Goal: Information Seeking & Learning: Find specific fact

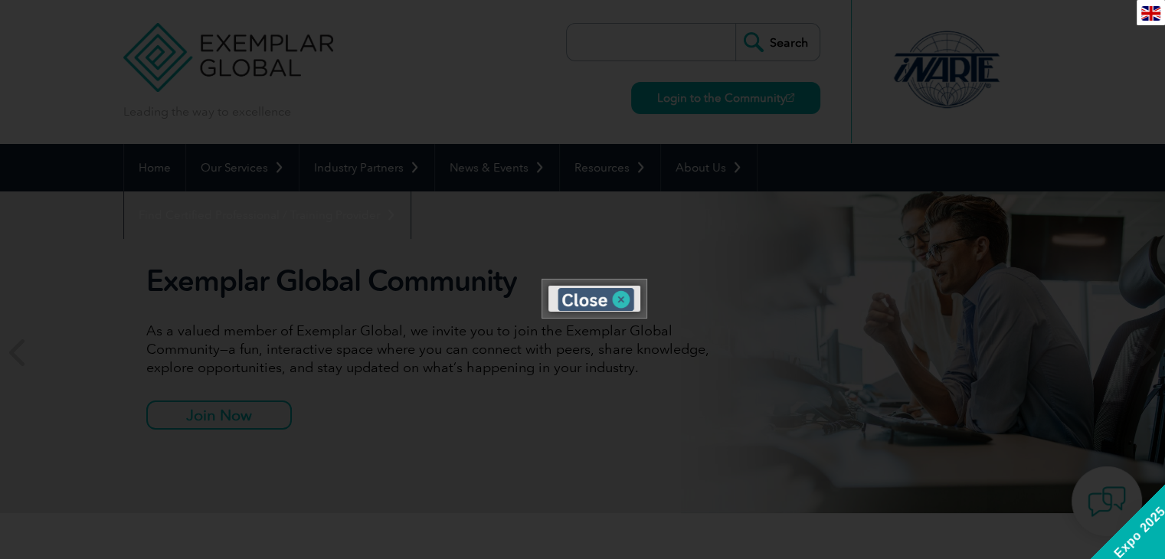
click at [580, 305] on img at bounding box center [596, 299] width 77 height 23
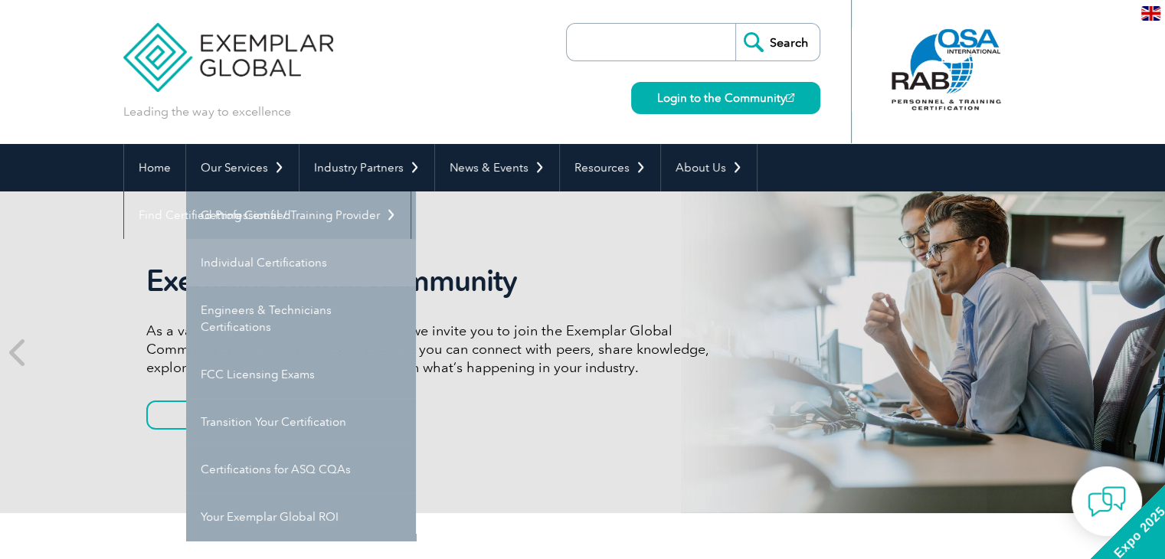
click at [261, 257] on link "Individual Certifications" at bounding box center [301, 262] width 230 height 47
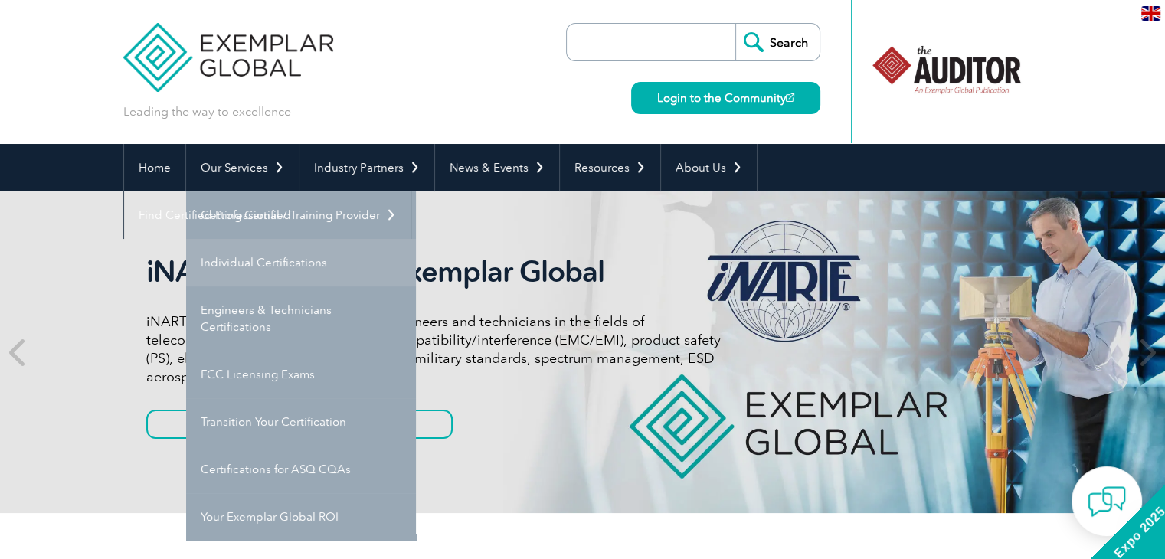
click at [262, 257] on link "Individual Certifications" at bounding box center [301, 262] width 230 height 47
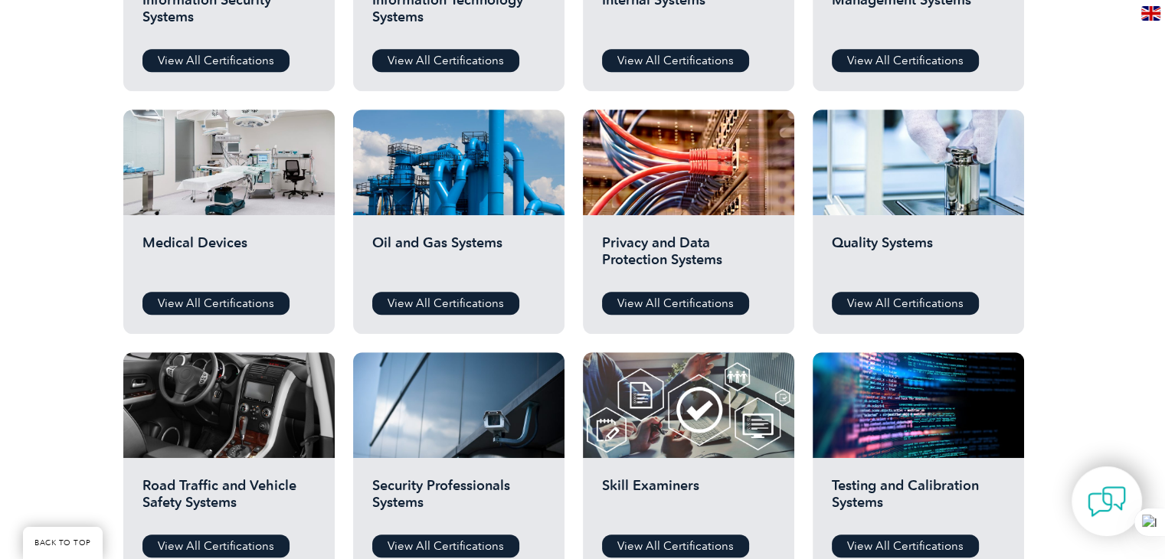
scroll to position [996, 0]
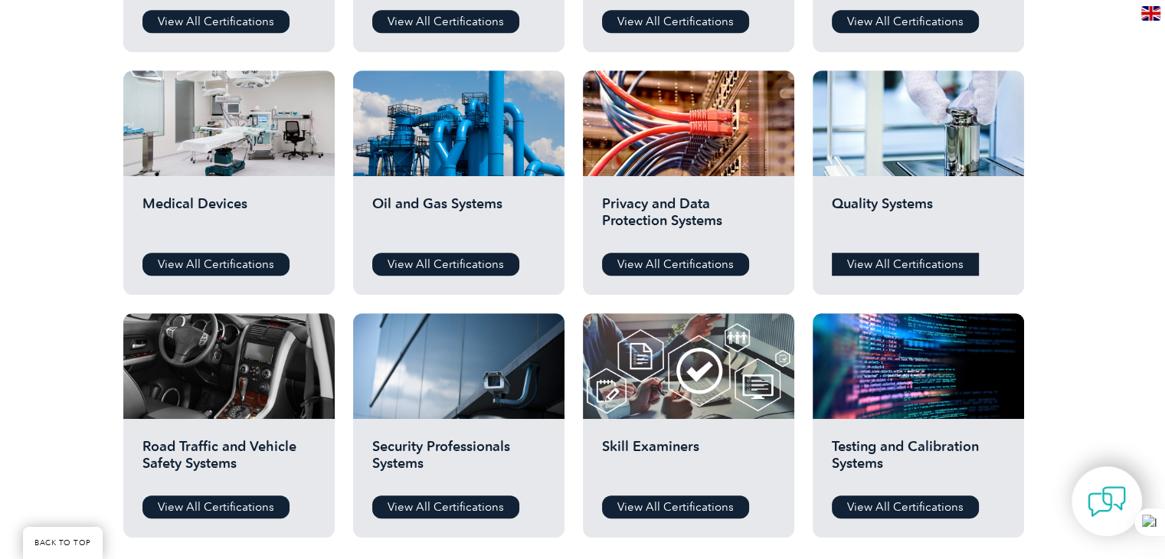
click at [909, 265] on link "View All Certifications" at bounding box center [905, 264] width 147 height 23
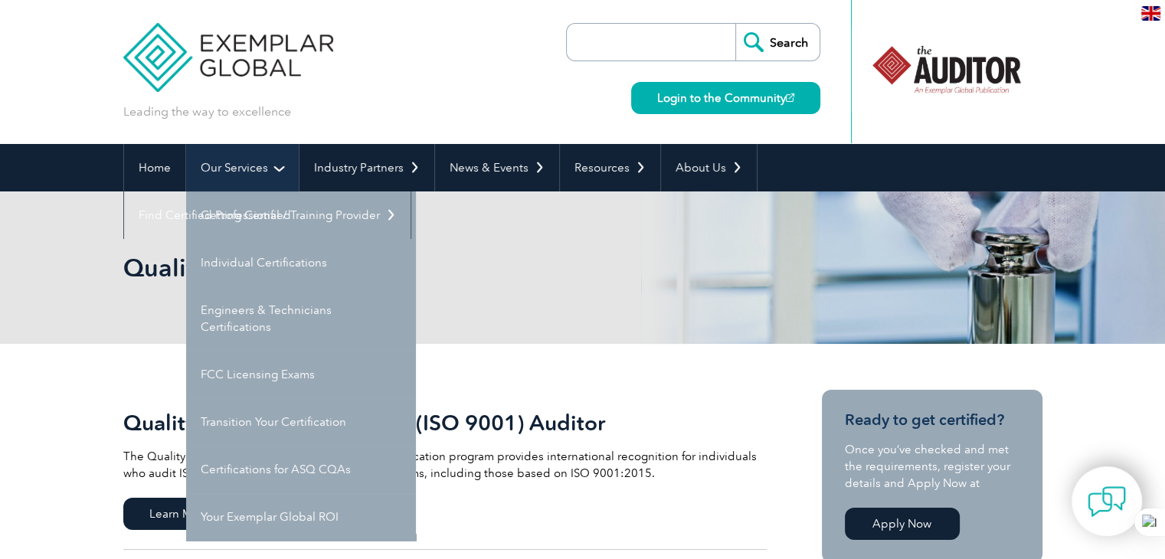
click at [227, 167] on link "Our Services" at bounding box center [242, 167] width 113 height 47
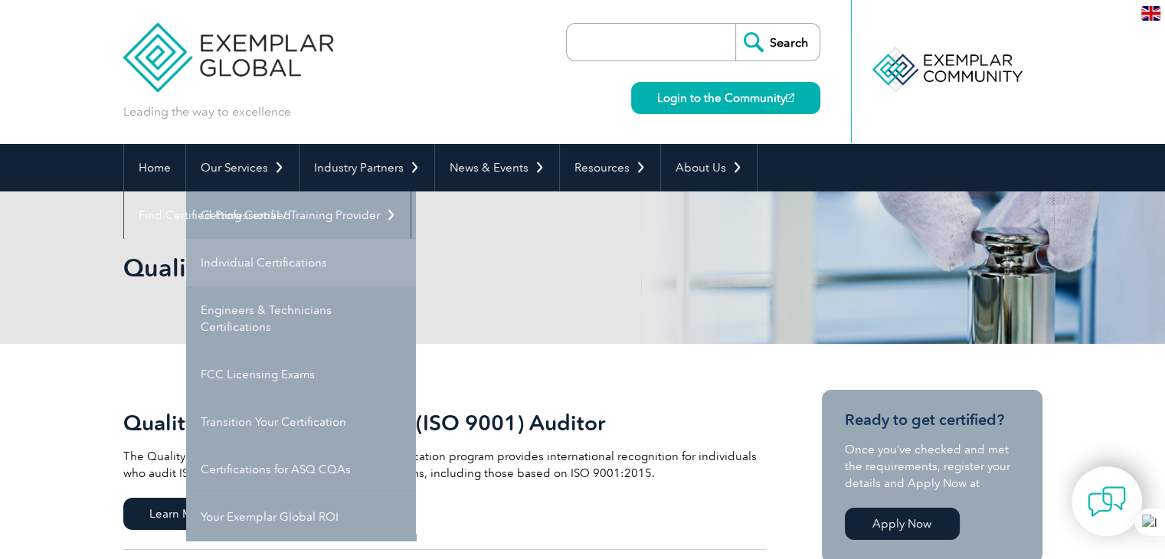
click at [240, 256] on link "Individual Certifications" at bounding box center [301, 262] width 230 height 47
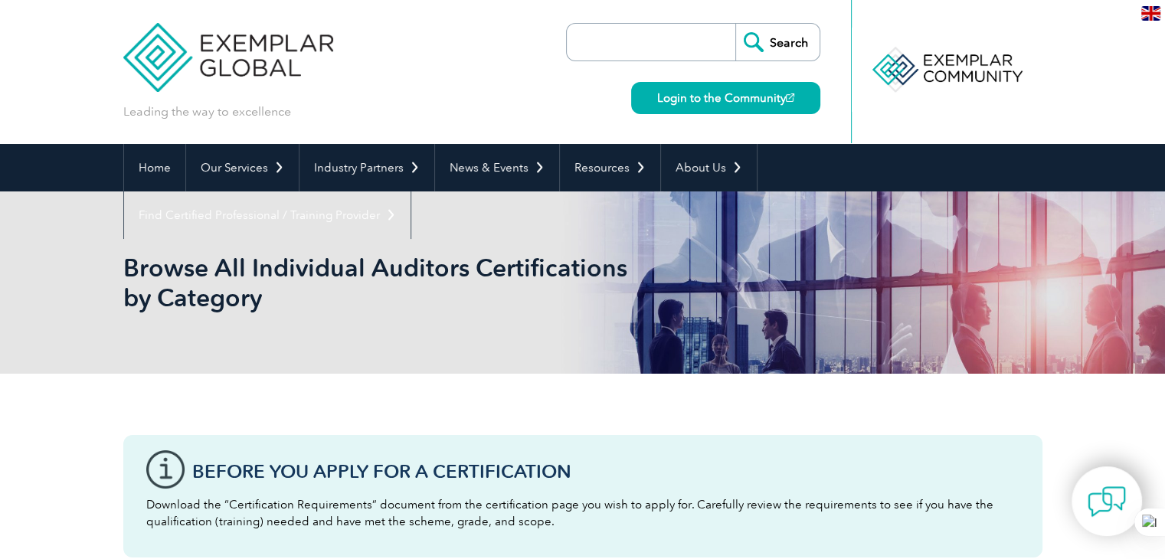
click at [717, 43] on input "search" at bounding box center [655, 42] width 161 height 37
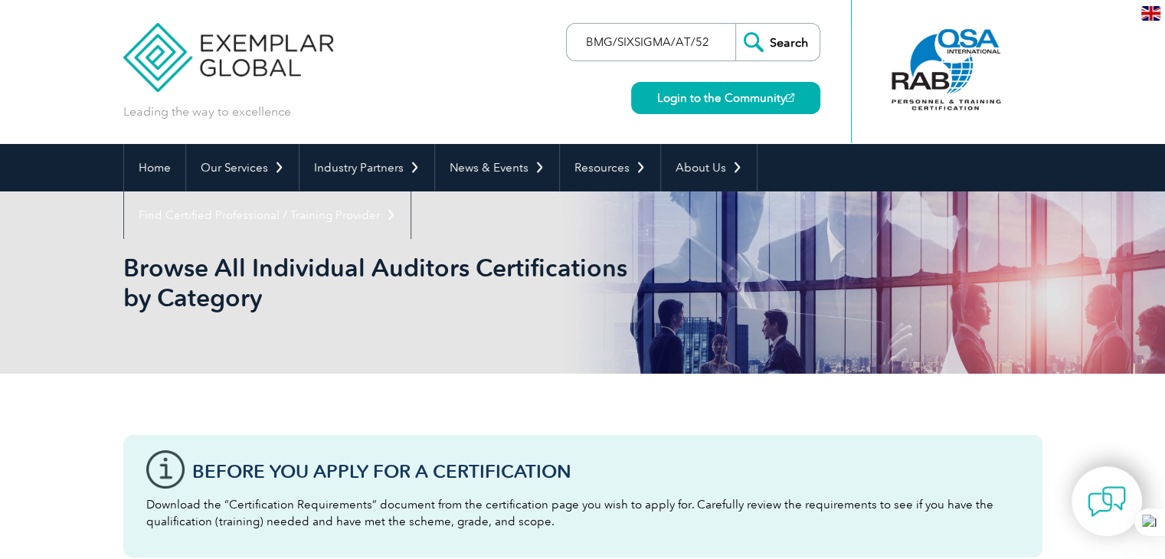
type input "BMG/SIXSIGMA/AT/52"
click at [735, 24] on input "Search" at bounding box center [777, 42] width 84 height 37
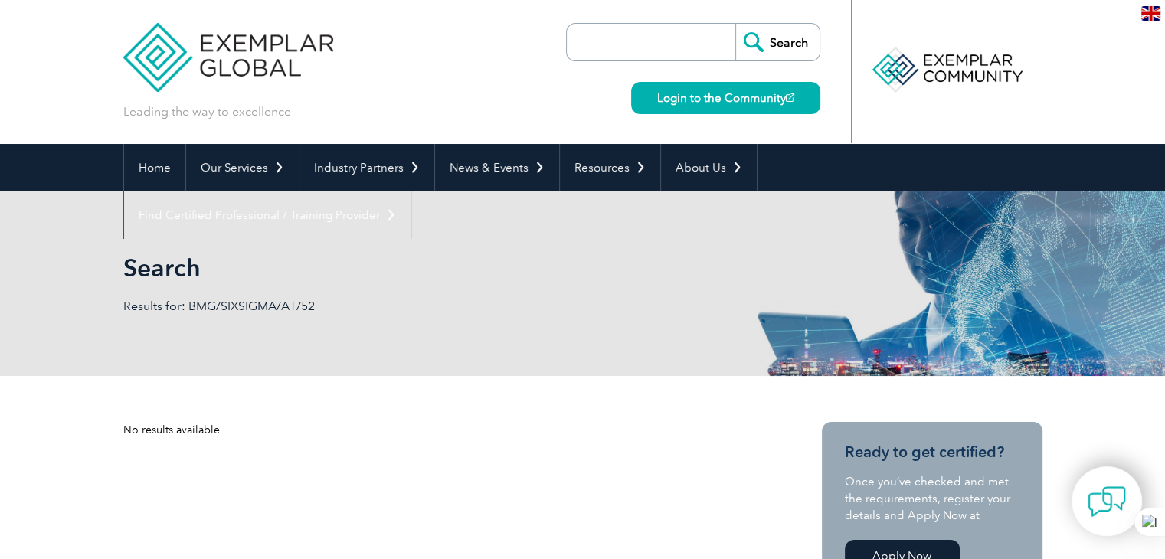
click at [673, 44] on input "search" at bounding box center [655, 42] width 161 height 37
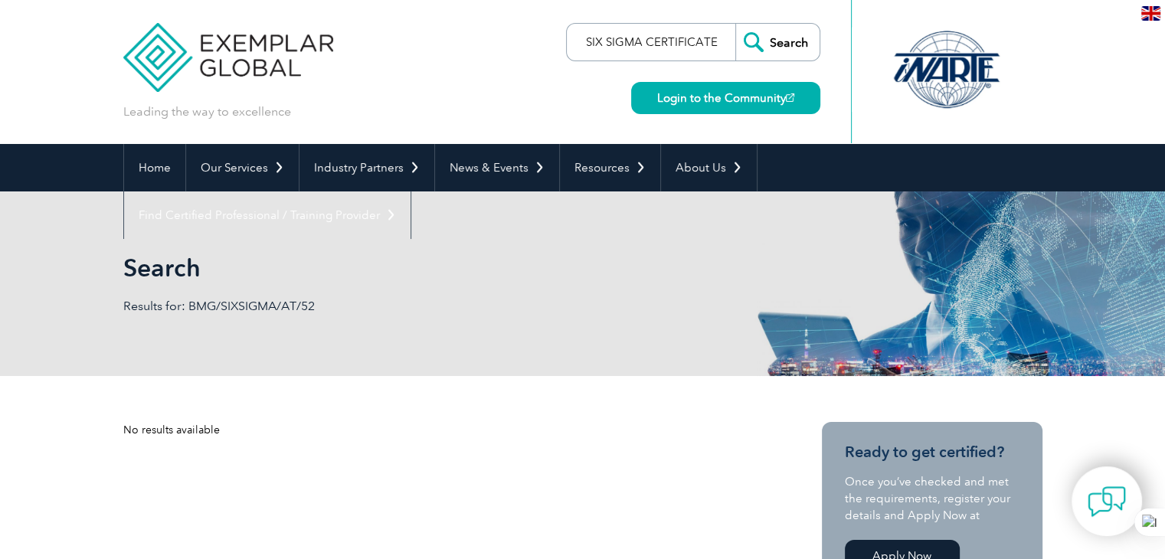
type input "SIX SIGMA CERTIFICATE"
click at [735, 24] on input "Search" at bounding box center [777, 42] width 84 height 37
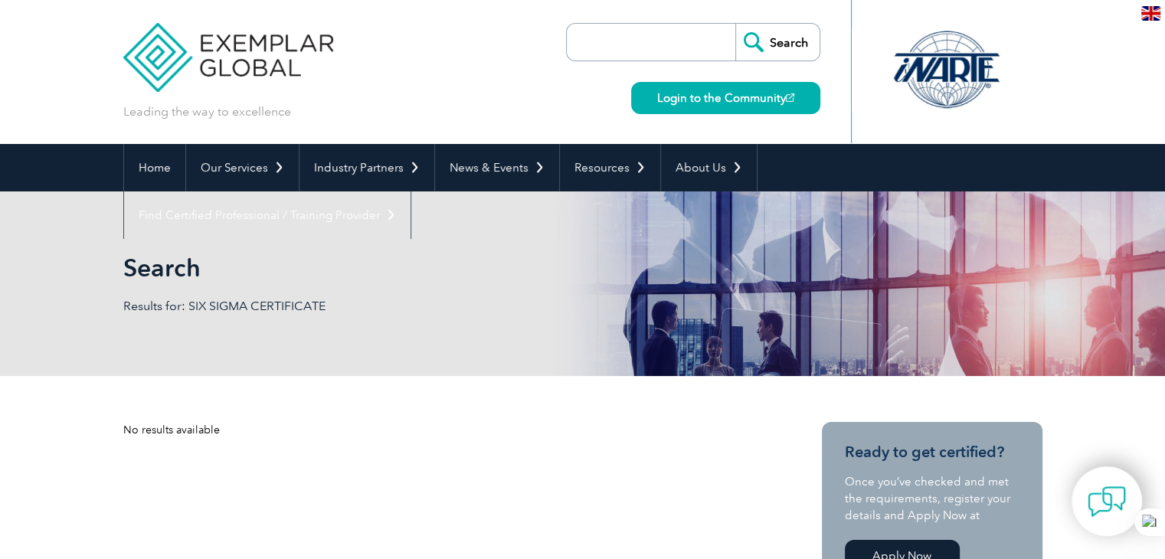
click at [1149, 16] on img at bounding box center [1150, 13] width 19 height 15
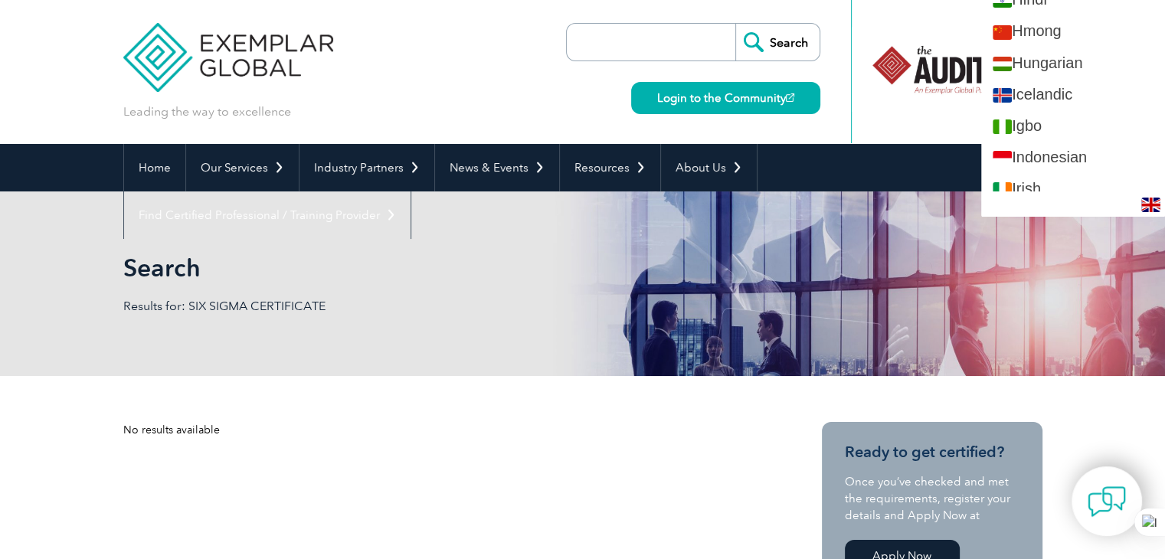
scroll to position [1072, 0]
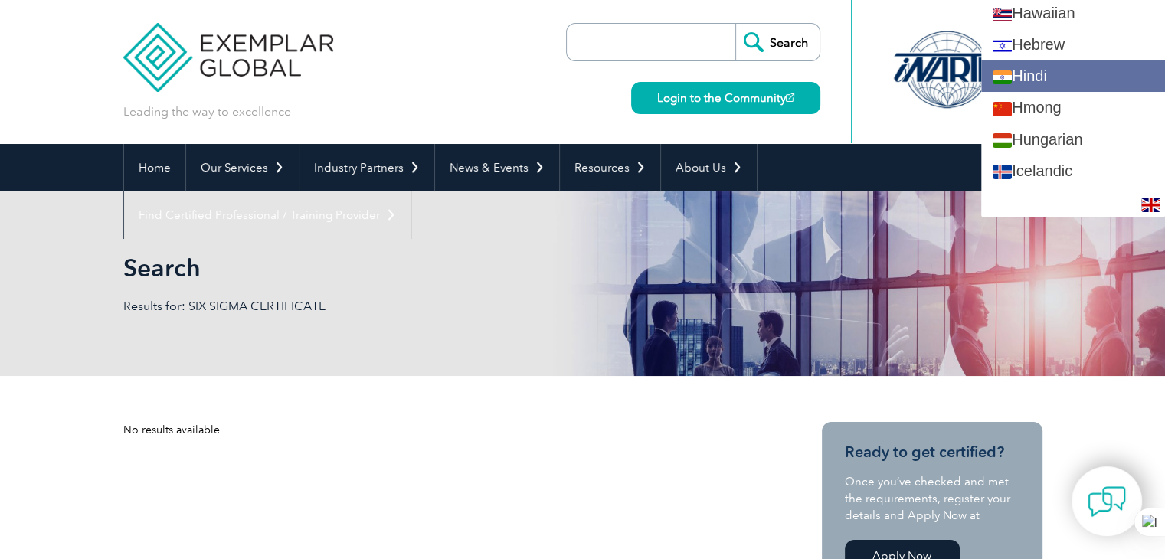
click at [1105, 77] on link "Hindi" at bounding box center [1073, 76] width 184 height 31
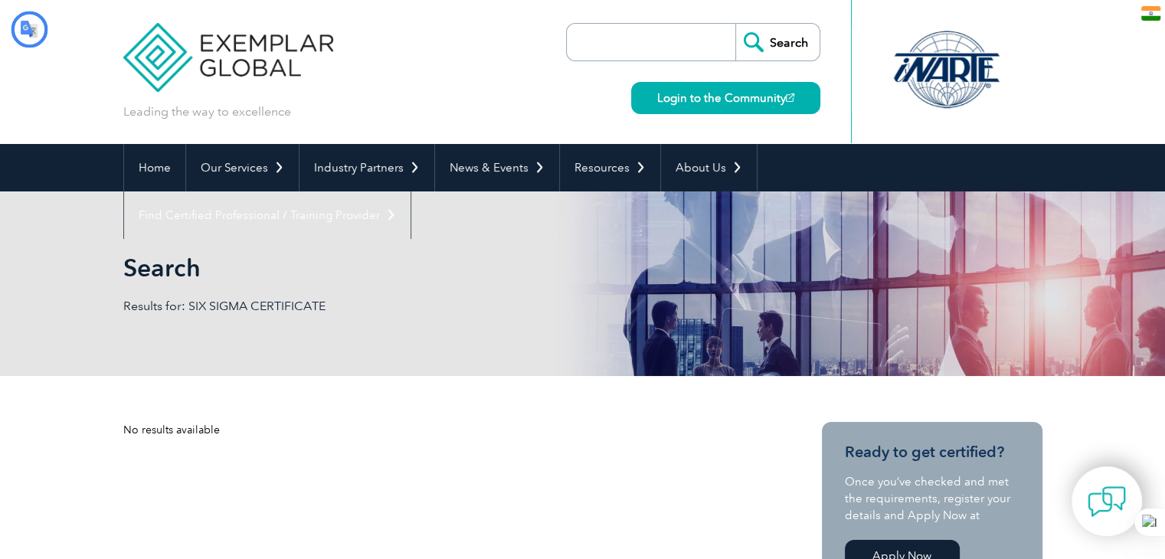
scroll to position [0, 0]
type input "खोज"
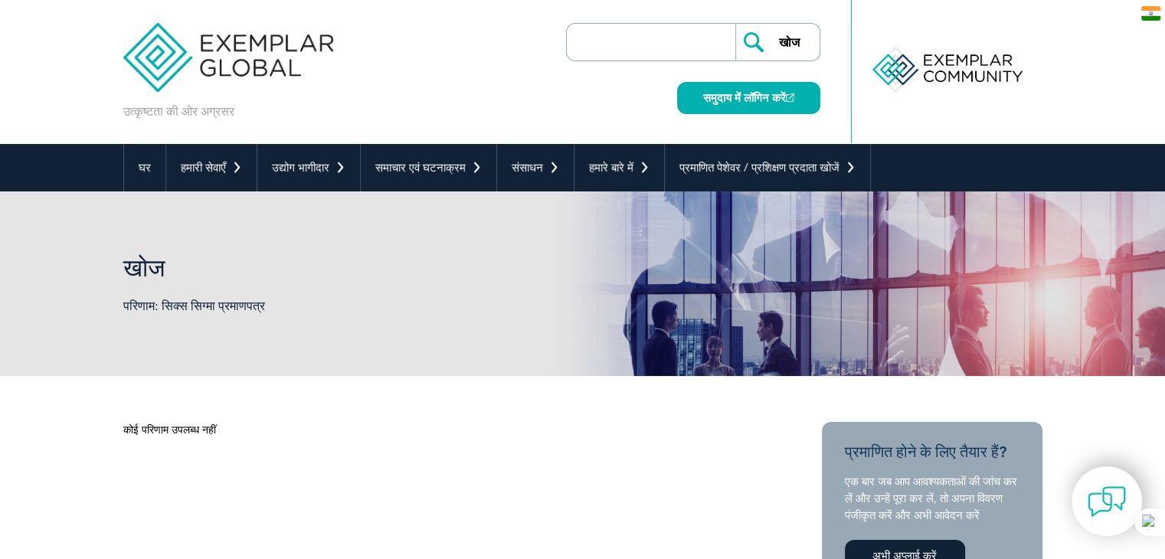
click at [1153, 16] on img at bounding box center [1150, 13] width 19 height 15
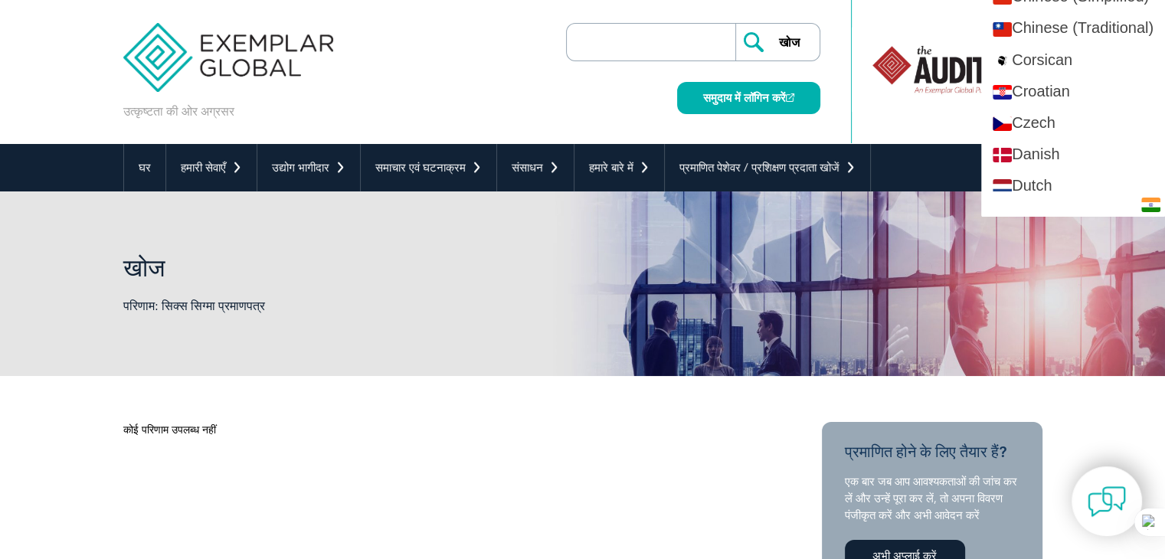
scroll to position [613, 0]
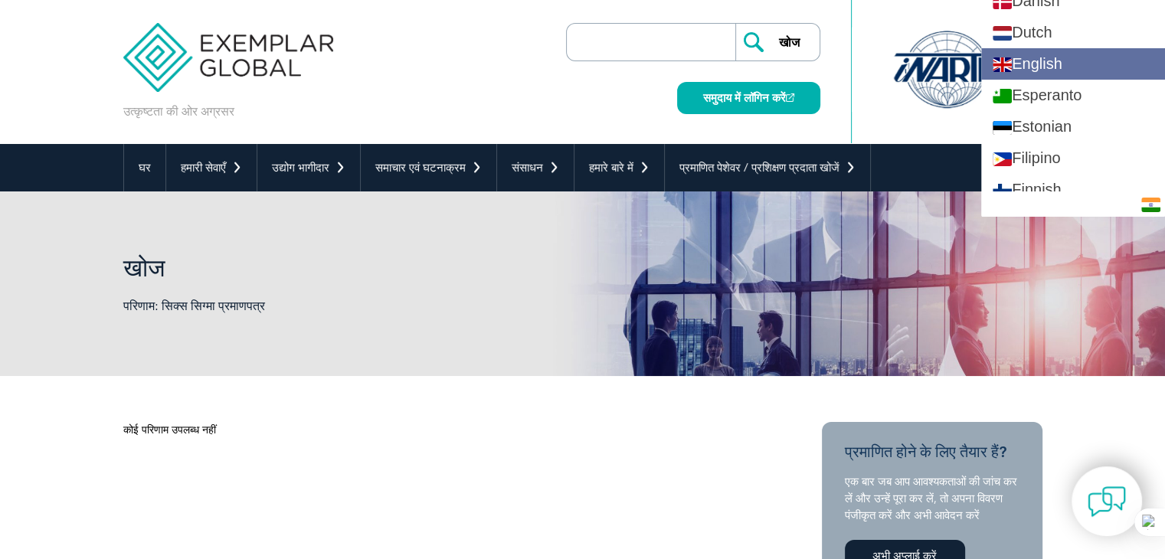
click at [1071, 64] on link "English" at bounding box center [1073, 63] width 184 height 31
type input "Search"
